Goal: Transaction & Acquisition: Purchase product/service

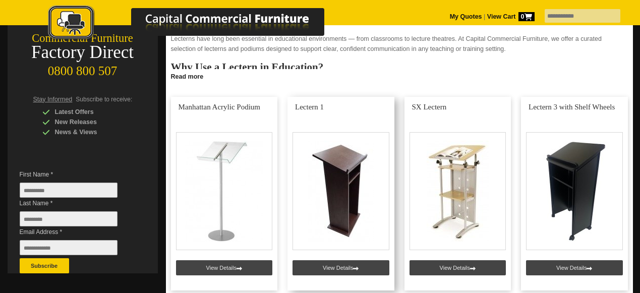
scroll to position [202, 0]
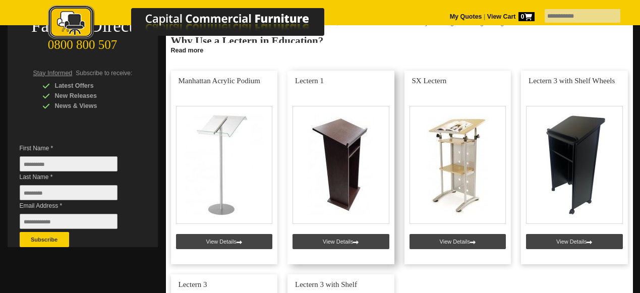
click at [327, 183] on link at bounding box center [340, 168] width 107 height 194
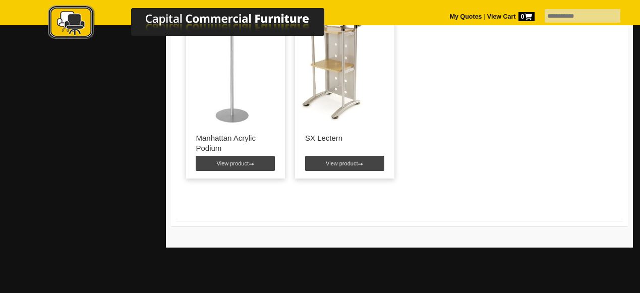
scroll to position [1462, 0]
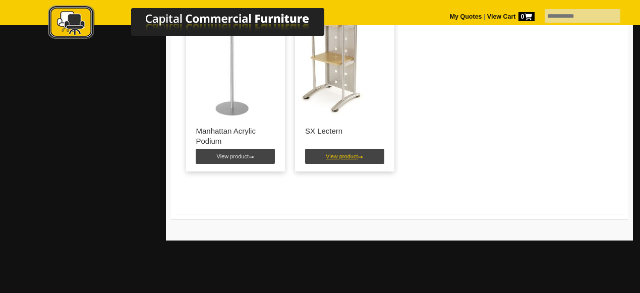
click at [334, 155] on link "View product" at bounding box center [344, 156] width 79 height 15
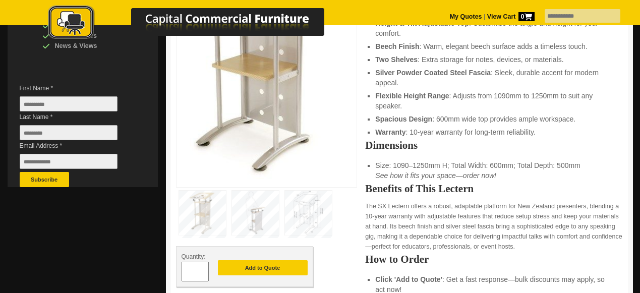
scroll to position [403, 0]
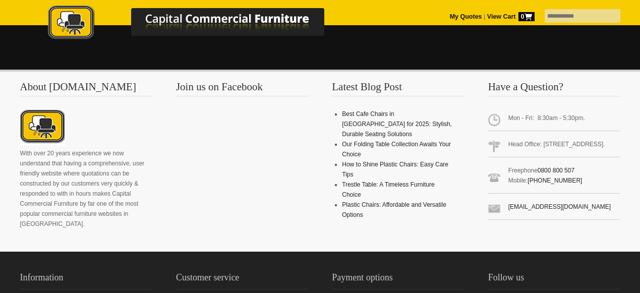
scroll to position [644, 0]
